Goal: Find specific page/section: Find specific page/section

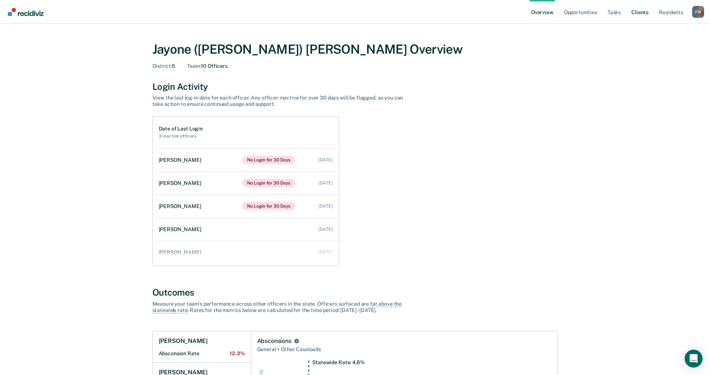
click at [640, 13] on link "Client s" at bounding box center [640, 12] width 20 height 24
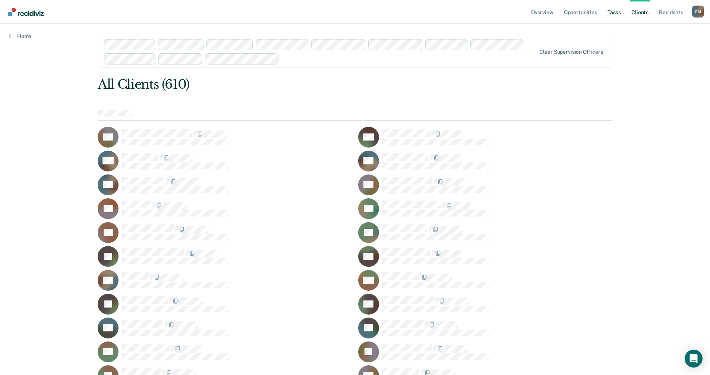
click at [613, 16] on link "Tasks" at bounding box center [614, 12] width 16 height 24
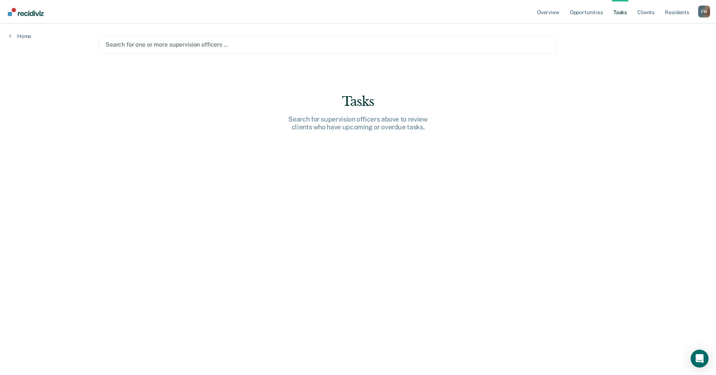
click at [120, 47] on div at bounding box center [328, 44] width 444 height 9
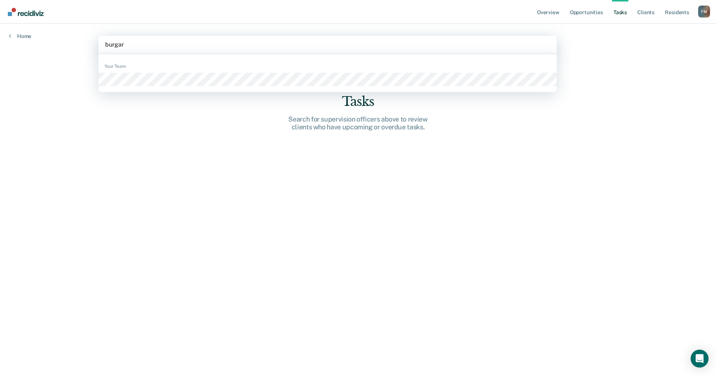
type input "[PERSON_NAME]"
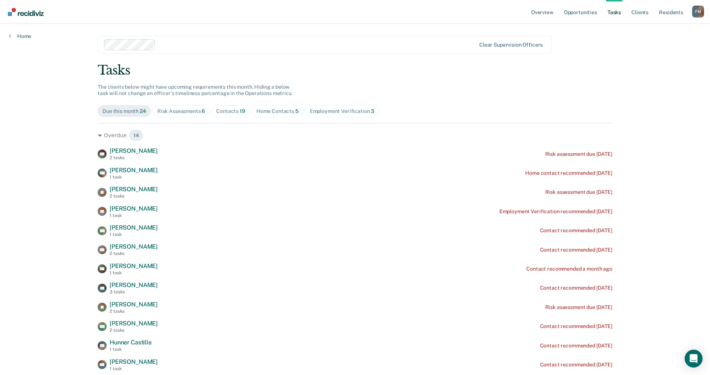
click at [128, 114] on div "Due this month 24" at bounding box center [125, 111] width 44 height 6
click at [169, 111] on div "Risk Assessments 6" at bounding box center [181, 111] width 48 height 6
